Goal: Task Accomplishment & Management: Use online tool/utility

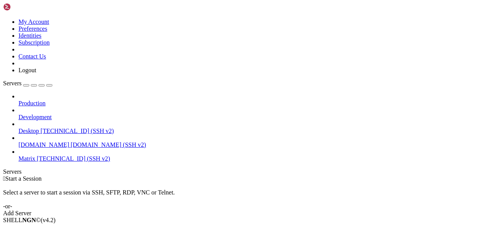
click at [44, 156] on span "[TECHNICAL_ID] (SSH v2)" at bounding box center [73, 159] width 73 height 7
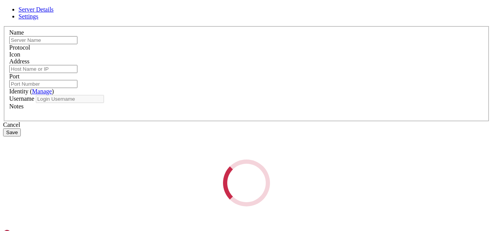
type input "Matrix"
type input "[TECHNICAL_ID]"
type input "2022"
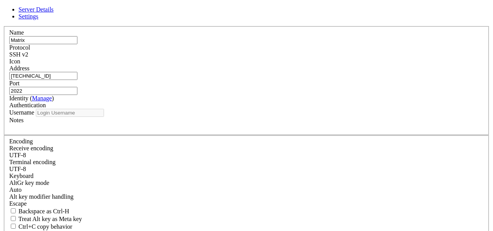
type input "root"
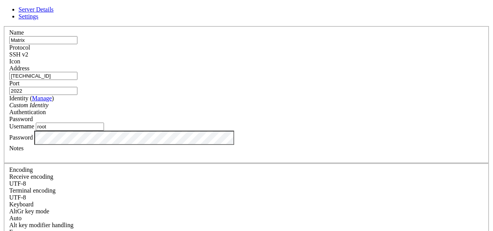
drag, startPoint x: 278, startPoint y: 82, endPoint x: 271, endPoint y: 83, distance: 6.9
click at [77, 87] on input "2022" at bounding box center [43, 91] width 68 height 8
type input "22"
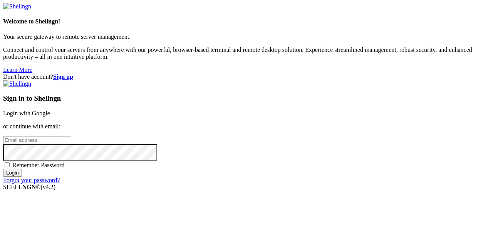
click at [50, 110] on link "Login with Google" at bounding box center [26, 113] width 47 height 7
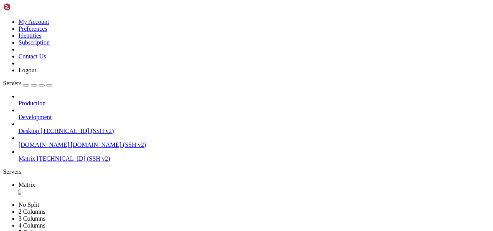
click at [134, 189] on div "" at bounding box center [253, 192] width 471 height 7
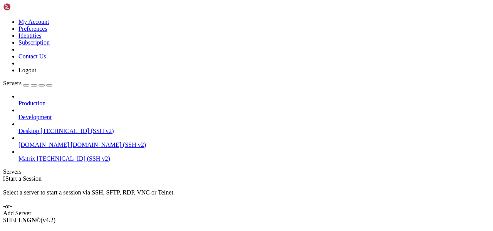
click at [35, 156] on span "Matrix" at bounding box center [26, 159] width 17 height 7
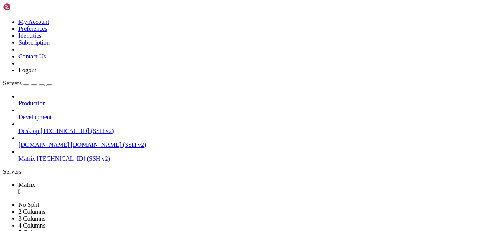
scroll to position [45, 0]
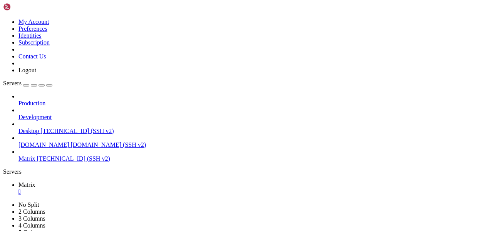
scroll to position [98, 0]
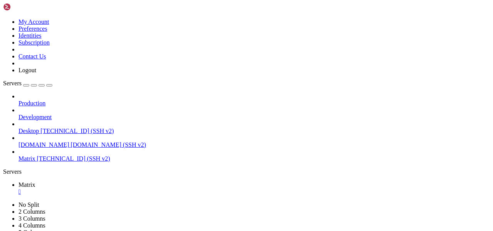
click at [34, 163] on div "Production Development Desktop [TECHNICAL_ID] (SSH v2) [DOMAIN_NAME] [DOMAIN_NA…" at bounding box center [246, 127] width 487 height 69
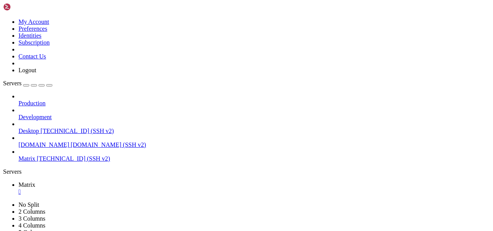
scroll to position [1198, 0]
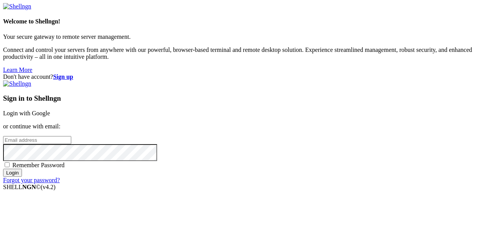
click at [50, 110] on link "Login with Google" at bounding box center [26, 113] width 47 height 7
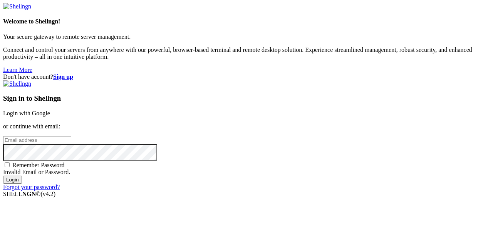
click at [308, 94] on h3 "Sign in to Shellngn" at bounding box center [246, 98] width 487 height 8
drag, startPoint x: 308, startPoint y: 39, endPoint x: 305, endPoint y: 20, distance: 18.7
click at [305, 80] on div "Sign in to Shellngn Login with Google or continue with email: Remember Password…" at bounding box center [246, 135] width 487 height 111
click at [275, 94] on h3 "Sign in to Shellngn" at bounding box center [246, 98] width 487 height 8
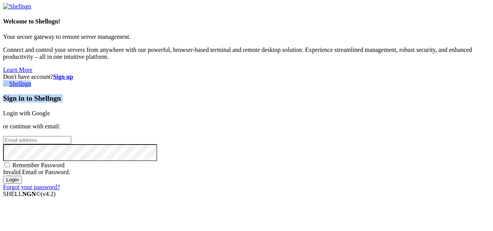
click at [275, 94] on h3 "Sign in to Shellngn" at bounding box center [246, 98] width 487 height 8
drag, startPoint x: 305, startPoint y: 20, endPoint x: 271, endPoint y: 23, distance: 33.7
click at [271, 80] on div "Sign in to Shellngn Login with Google or continue with email: Remember Password…" at bounding box center [246, 135] width 487 height 111
click at [31, 80] on link at bounding box center [17, 83] width 28 height 7
click at [252, 94] on h3 "Sign in to Shellngn" at bounding box center [246, 98] width 487 height 8
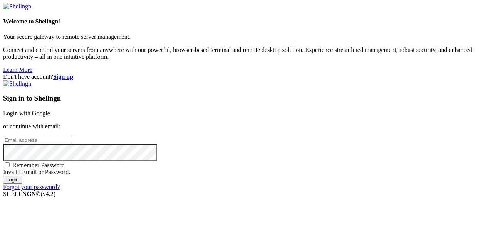
click at [50, 110] on link "Login with Google" at bounding box center [26, 113] width 47 height 7
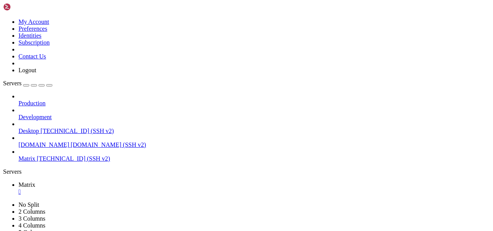
scroll to position [1263, 0]
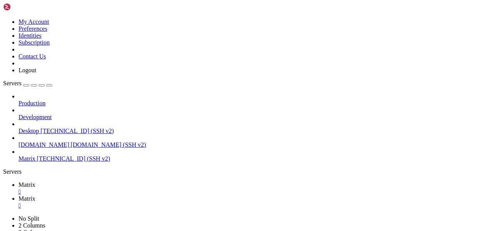
type input "/home/tg/cl"
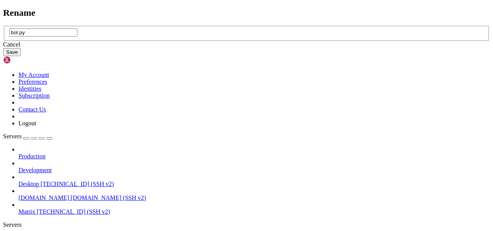
click at [77, 37] on input "bot.py" at bounding box center [43, 32] width 68 height 8
type input "client.py"
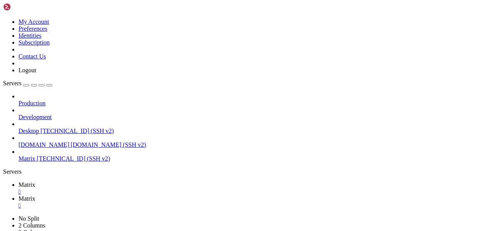
drag, startPoint x: 116, startPoint y: 38, endPoint x: 493, endPoint y: 231, distance: 422.8
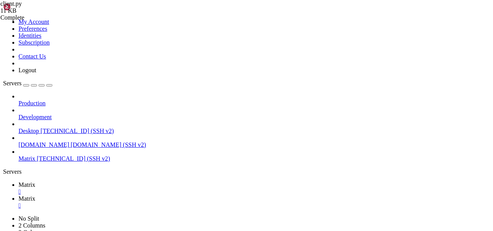
paste textarea "[DOMAIN_NAME]_until_complete(main())"
type textarea "[DOMAIN_NAME]_until_complete(main())"
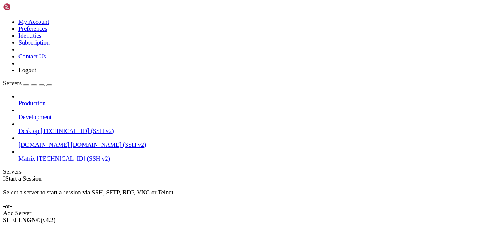
click at [47, 156] on span "[TECHNICAL_ID] (SSH v2)" at bounding box center [73, 159] width 73 height 7
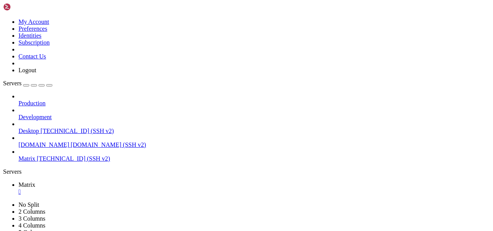
scroll to position [32, 0]
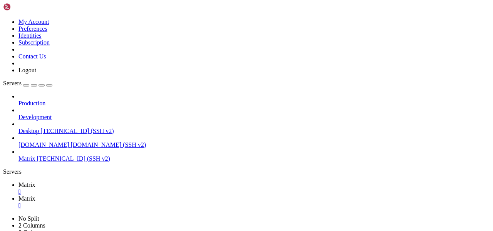
scroll to position [46, 0]
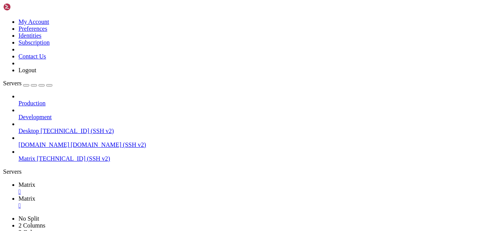
type input "/home/tg/cl"
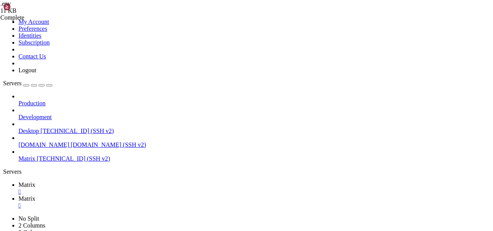
scroll to position [913, 0]
drag, startPoint x: 116, startPoint y: 37, endPoint x: 493, endPoint y: 231, distance: 424.2
type textarea "PHONE=your_phone_number"
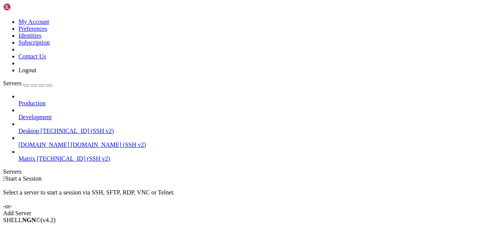
click at [28, 156] on span "Matrix" at bounding box center [26, 159] width 17 height 7
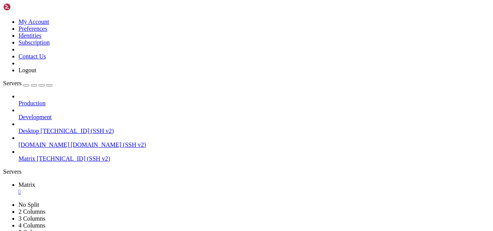
scroll to position [32, 0]
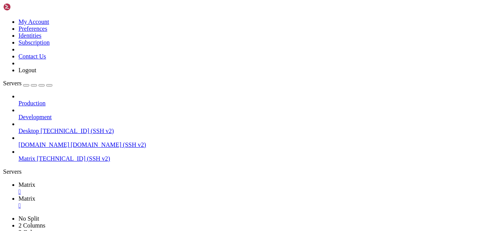
type input "/home/tg/cl"
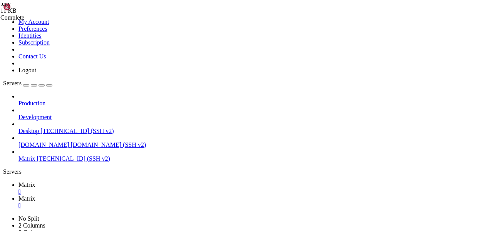
scroll to position [913, 0]
drag, startPoint x: 114, startPoint y: 39, endPoint x: 290, endPoint y: 231, distance: 260.3
drag, startPoint x: 156, startPoint y: 35, endPoint x: 129, endPoint y: 35, distance: 26.6
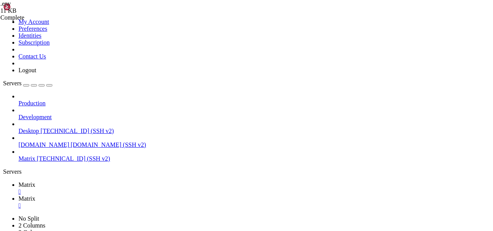
paste textarea "19850799"
drag, startPoint x: 164, startPoint y: 41, endPoint x: 135, endPoint y: 40, distance: 29.3
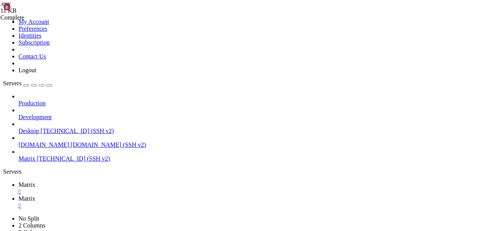
paste textarea "181487f9545e00308809903d7a644084"
drag, startPoint x: 168, startPoint y: 48, endPoint x: 127, endPoint y: 48, distance: 40.8
paste textarea "+43 68181611641"
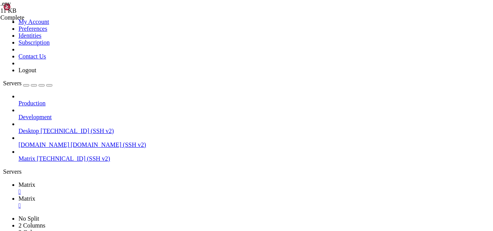
type textarea "PHONE=+4368181611641"
click at [35, 182] on span "Matrix" at bounding box center [26, 185] width 17 height 7
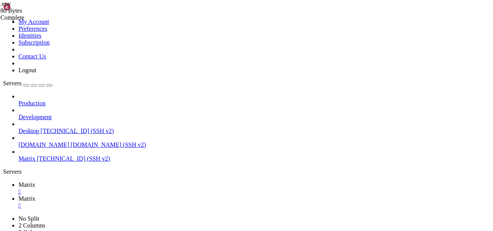
scroll to position [52, 0]
click at [35, 196] on span "Matrix" at bounding box center [26, 199] width 17 height 7
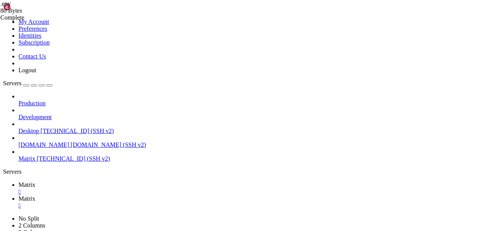
type textarea "Мне кажется, что с помощью остальным, документы оформлять, должен паузу сделать…"
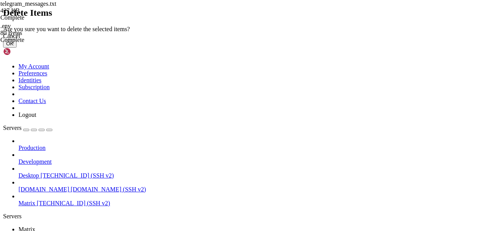
click at [17, 48] on button "OK" at bounding box center [9, 44] width 13 height 8
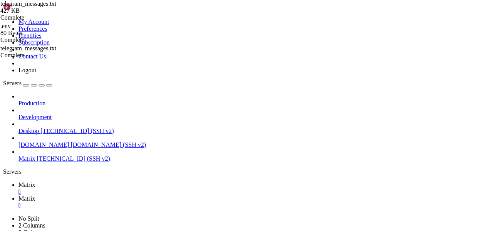
click at [35, 182] on span "Matrix" at bounding box center [26, 185] width 17 height 7
